Goal: Download file/media

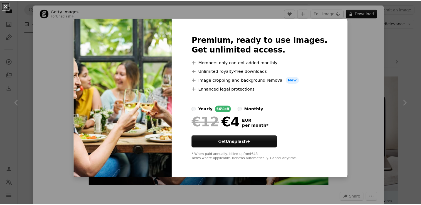
scroll to position [622, 0]
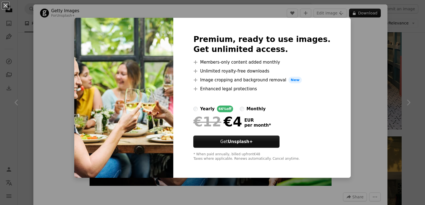
click at [351, 44] on div "An X shape Premium, ready to use images. Get unlimited access. A plus sign Memb…" at bounding box center [212, 102] width 425 height 205
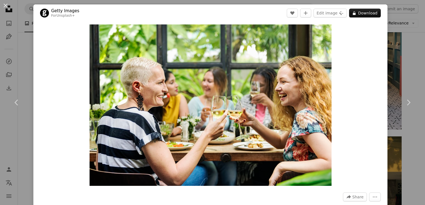
click at [414, 9] on div "An X shape Chevron left Chevron right Getty Images For Unsplash+ A heart A plus…" at bounding box center [212, 102] width 425 height 205
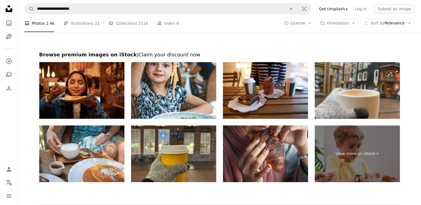
scroll to position [1180, 0]
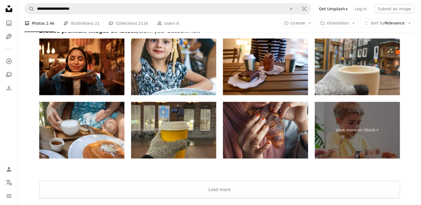
click at [108, 127] on img at bounding box center [81, 130] width 85 height 57
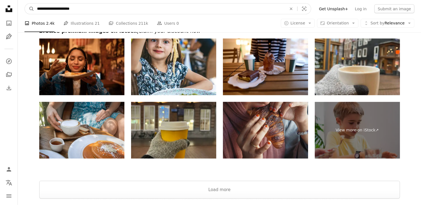
drag, startPoint x: 156, startPoint y: 9, endPoint x: 80, endPoint y: 14, distance: 76.7
click at [80, 14] on nav "**********" at bounding box center [219, 9] width 403 height 18
type input "*"
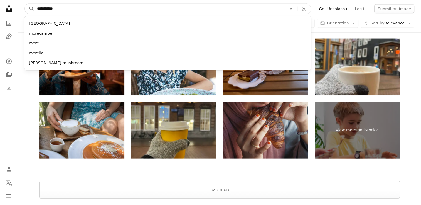
type input "**********"
click button "A magnifying glass" at bounding box center [29, 9] width 9 height 11
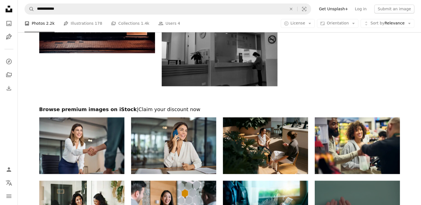
scroll to position [868, 0]
